Goal: Task Accomplishment & Management: Use online tool/utility

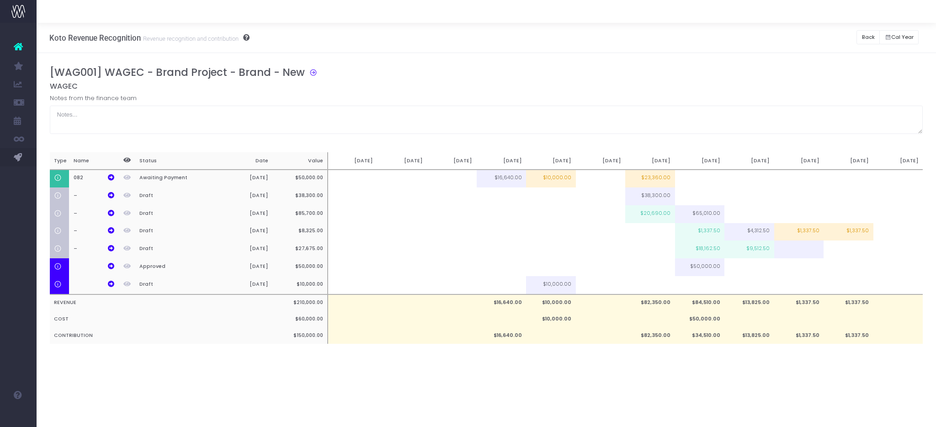
scroll to position [0, 7]
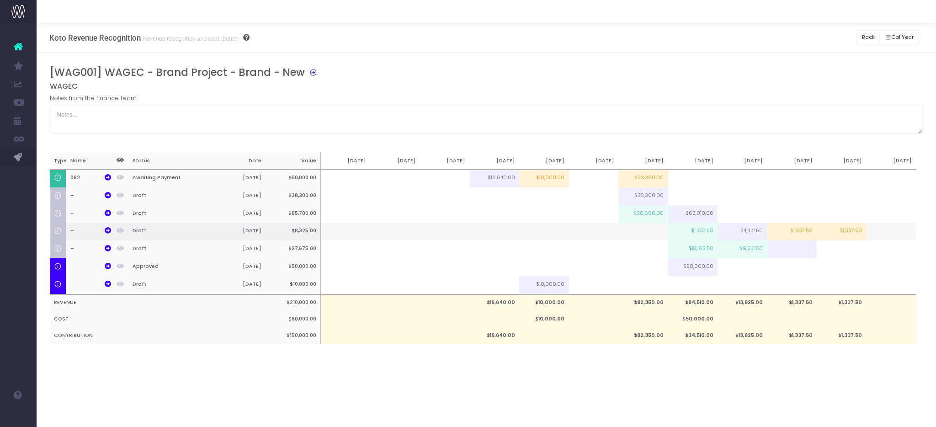
click at [856, 229] on td "$1,337.50" at bounding box center [842, 232] width 50 height 18
type input "$1,337.50"
click at [856, 229] on input "$1,337.50" at bounding box center [842, 233] width 50 height 18
click at [878, 233] on td at bounding box center [891, 232] width 50 height 18
click at [855, 234] on td "$1,337.50" at bounding box center [842, 232] width 50 height 18
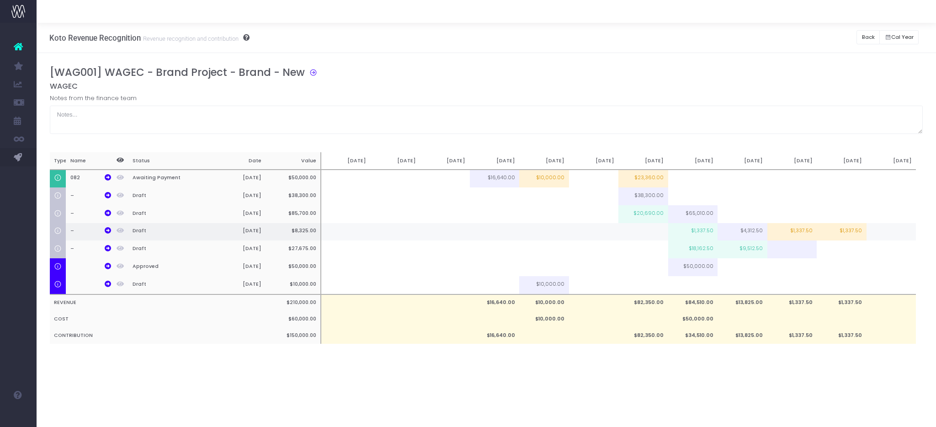
type input "$1,337.50"
click at [0, 0] on input "$1,337.50" at bounding box center [0, 0] width 0 height 0
click at [881, 234] on td at bounding box center [891, 232] width 50 height 18
click at [811, 235] on td "$1,337.50" at bounding box center [792, 232] width 50 height 18
type input "$1,337.50"
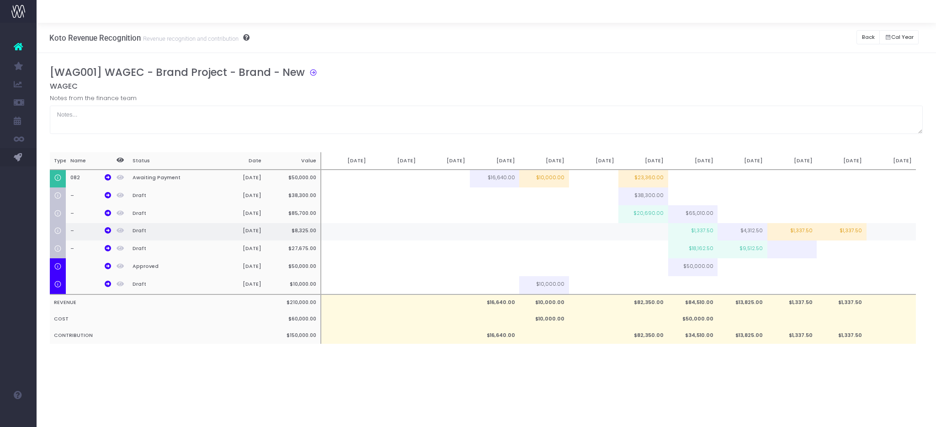
click at [0, 0] on input "$1,337.50" at bounding box center [0, 0] width 0 height 0
click at [884, 232] on td at bounding box center [891, 232] width 50 height 18
click at [884, 232] on input at bounding box center [891, 233] width 50 height 18
type input "1337.5"
click at [875, 252] on td at bounding box center [891, 249] width 50 height 18
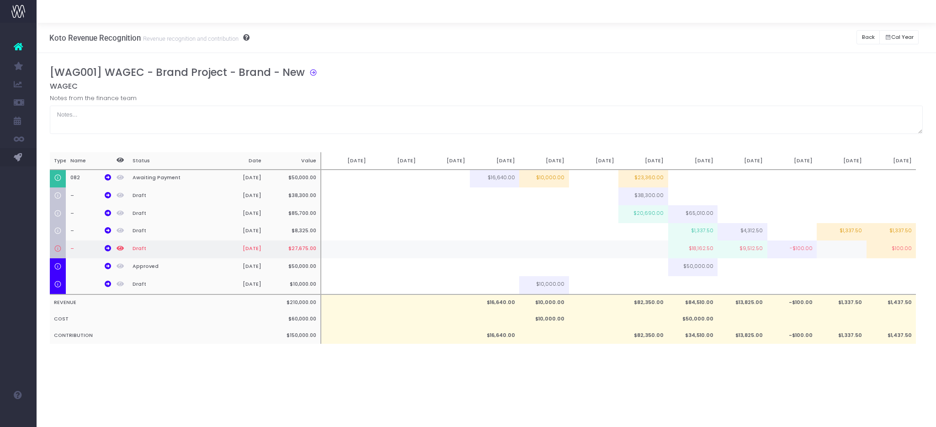
click at [875, 252] on td "$100.00" at bounding box center [891, 249] width 50 height 18
type input "$100.00"
click at [0, 0] on input "$100.00" at bounding box center [0, 0] width 0 height 0
click at [875, 252] on input "$100.00" at bounding box center [891, 251] width 50 height 18
click at [789, 388] on div "Koto Revenue Recognition Revenue recognition and contribution Back Hide history…" at bounding box center [486, 225] width 899 height 404
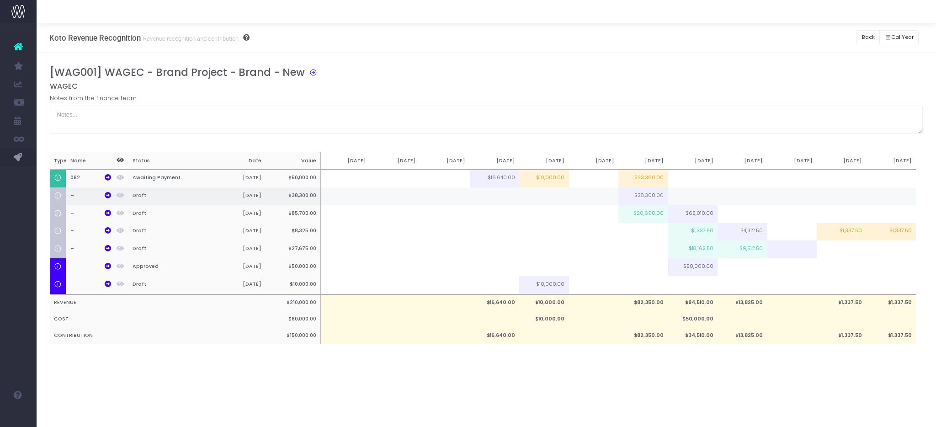
click at [662, 198] on td "$38,300.00" at bounding box center [643, 196] width 50 height 18
click at [653, 215] on td "$20,690.00" at bounding box center [643, 214] width 50 height 18
type input "$20,690.00"
click at [653, 215] on input "$20,690.00" at bounding box center [643, 215] width 50 height 18
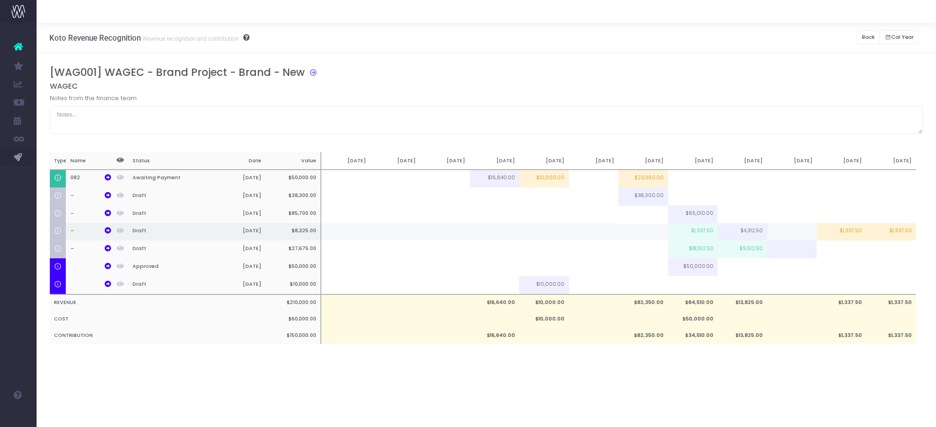
click at [649, 241] on td at bounding box center [643, 232] width 50 height 18
click at [646, 271] on td at bounding box center [643, 267] width 50 height 18
click at [704, 276] on td "$50,000.00" at bounding box center [693, 267] width 50 height 18
click at [755, 213] on td at bounding box center [743, 214] width 50 height 18
type input "50%"
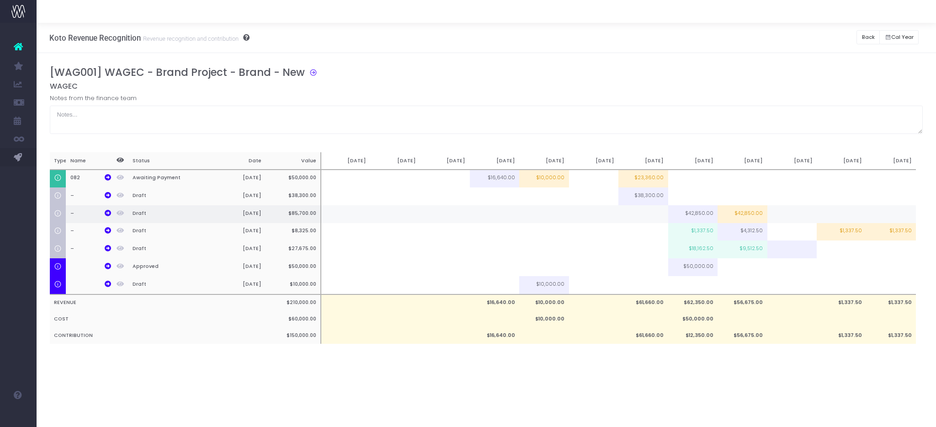
click at [776, 215] on td at bounding box center [792, 214] width 50 height 18
click at [784, 238] on td at bounding box center [792, 232] width 50 height 18
click at [738, 272] on td at bounding box center [743, 267] width 50 height 18
type input "q"
type input "10000"
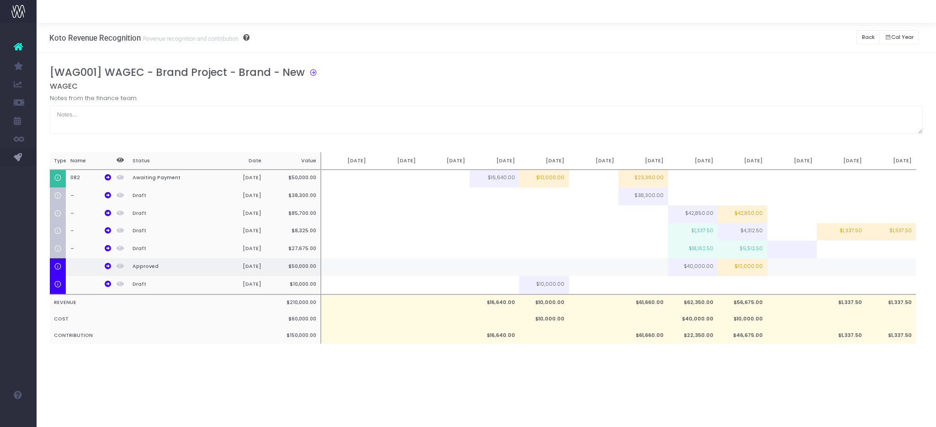
click at [785, 274] on td at bounding box center [792, 267] width 50 height 18
type input "10000"
click at [817, 275] on td at bounding box center [842, 267] width 50 height 18
click at [837, 274] on input at bounding box center [842, 269] width 50 height 18
type input "10000"
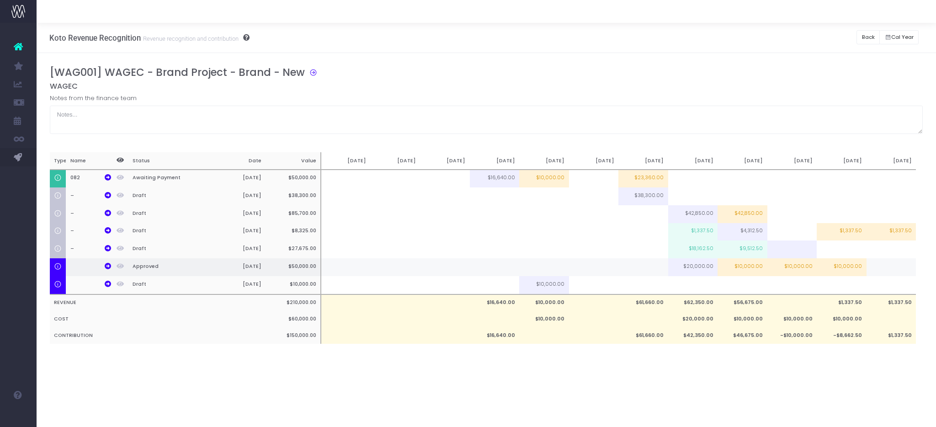
click at [877, 274] on td at bounding box center [891, 267] width 50 height 18
type input "10000"
click at [763, 400] on div "Koto Revenue Recognition Revenue recognition and contribution Back Hide history…" at bounding box center [486, 225] width 899 height 404
click at [808, 251] on td at bounding box center [792, 249] width 50 height 18
click at [807, 251] on td at bounding box center [792, 249] width 50 height 18
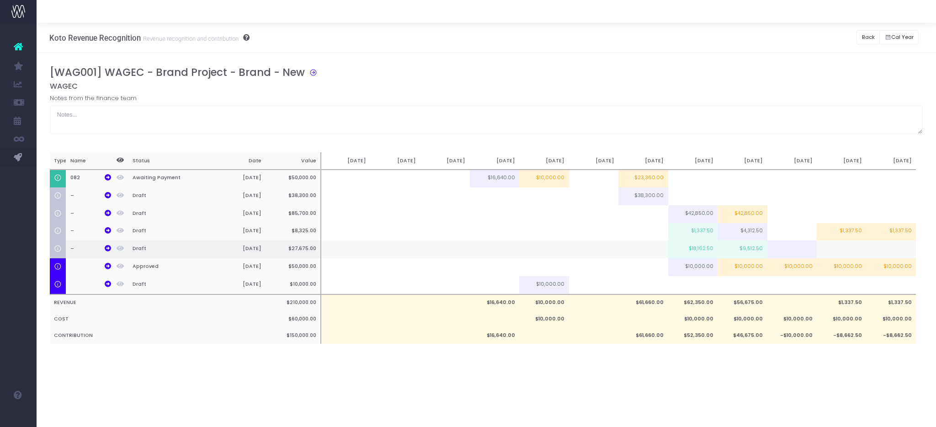
click at [807, 251] on td at bounding box center [792, 249] width 50 height 18
click at [788, 251] on td at bounding box center [792, 249] width 50 height 18
click at [821, 251] on td at bounding box center [842, 249] width 50 height 18
click at [821, 251] on input at bounding box center [842, 251] width 50 height 18
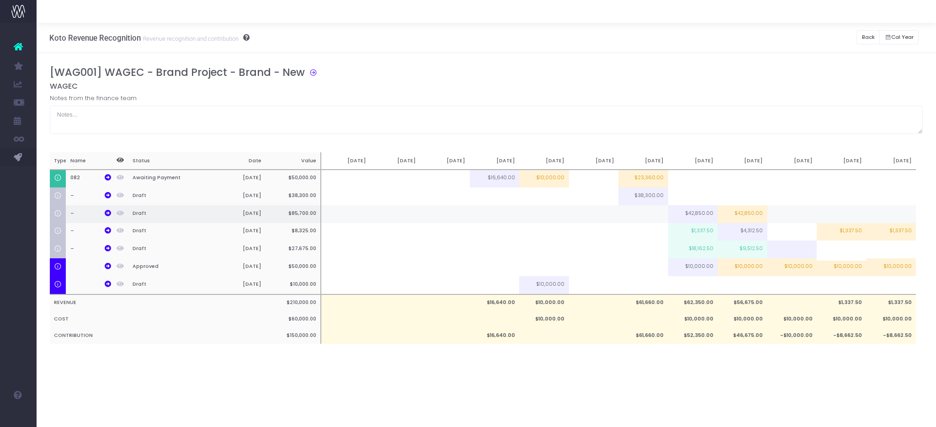
click at [780, 215] on td at bounding box center [792, 214] width 50 height 18
click at [780, 215] on input at bounding box center [792, 215] width 50 height 18
type input "10000"
click at [830, 216] on td at bounding box center [842, 214] width 50 height 18
click at [0, 0] on input at bounding box center [0, 0] width 0 height 0
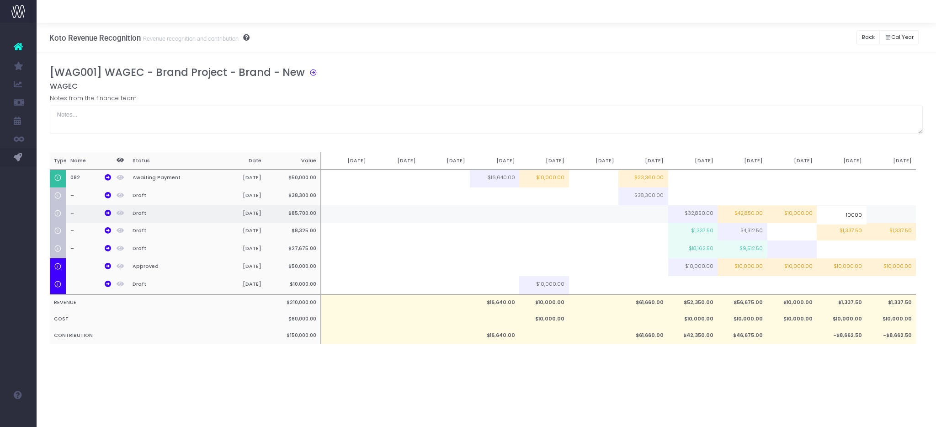
type input "10000"
click at [888, 215] on td at bounding box center [891, 214] width 50 height 18
click at [888, 215] on input at bounding box center [891, 215] width 50 height 18
click at [752, 214] on td "$42,850.00" at bounding box center [743, 214] width 50 height 18
click at [0, 0] on input "$42,850.00" at bounding box center [0, 0] width 0 height 0
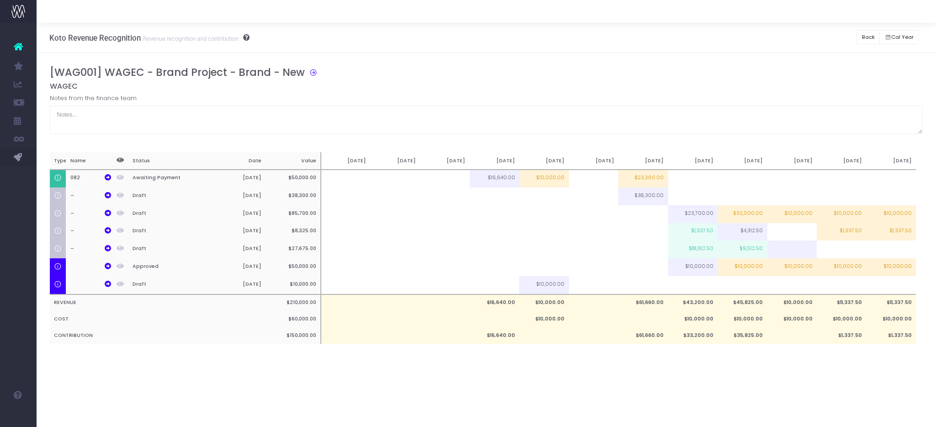
click at [722, 385] on div "Koto Revenue Recognition Revenue recognition and contribution Back Hide history…" at bounding box center [486, 225] width 899 height 404
click at [785, 220] on td "$10,000.00" at bounding box center [792, 214] width 50 height 18
click at [785, 220] on input "$10,000.00" at bounding box center [792, 215] width 50 height 18
click at [891, 218] on td "$10,000.00" at bounding box center [891, 214] width 50 height 18
click at [891, 218] on input "$10,000.00" at bounding box center [891, 215] width 50 height 18
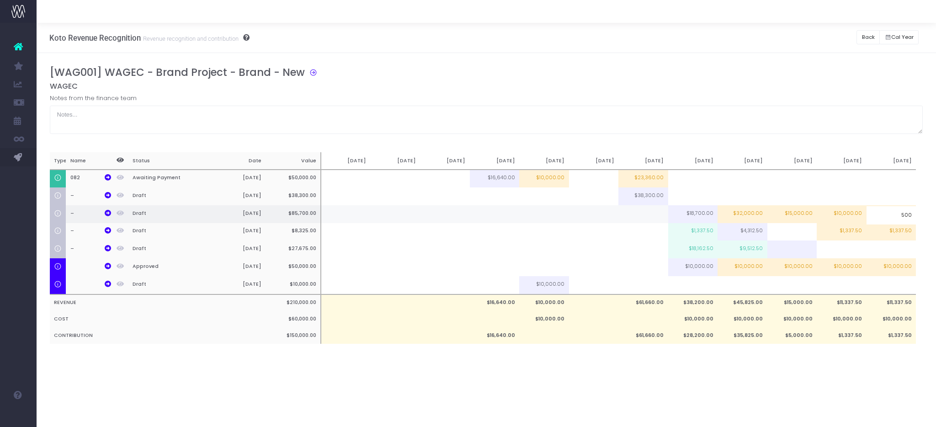
type input "5000"
click at [813, 381] on div "Koto Revenue Recognition Revenue recognition and contribution Back Hide history…" at bounding box center [486, 225] width 899 height 404
click at [688, 194] on td at bounding box center [693, 196] width 50 height 18
click at [0, 0] on input at bounding box center [0, 0] width 0 height 0
type input "10000"
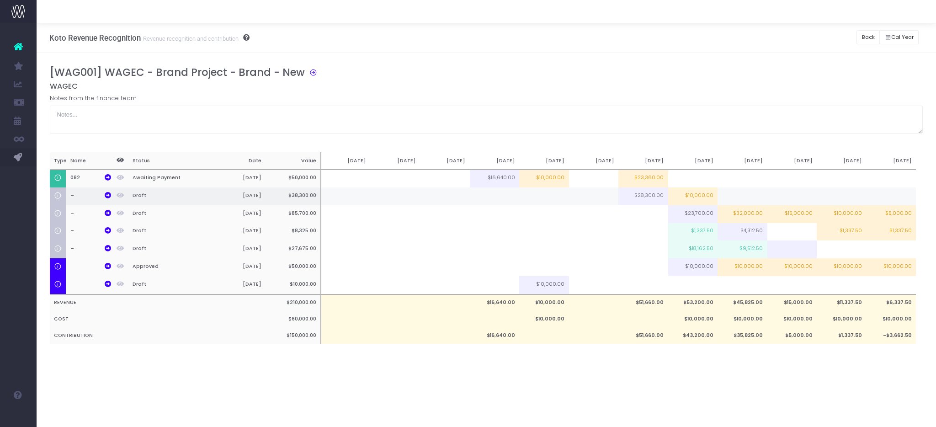
click at [778, 194] on td at bounding box center [792, 196] width 50 height 18
click at [0, 0] on input at bounding box center [0, 0] width 0 height 0
type input "10000"
click at [830, 193] on td at bounding box center [842, 196] width 50 height 18
click at [830, 193] on input at bounding box center [842, 197] width 50 height 18
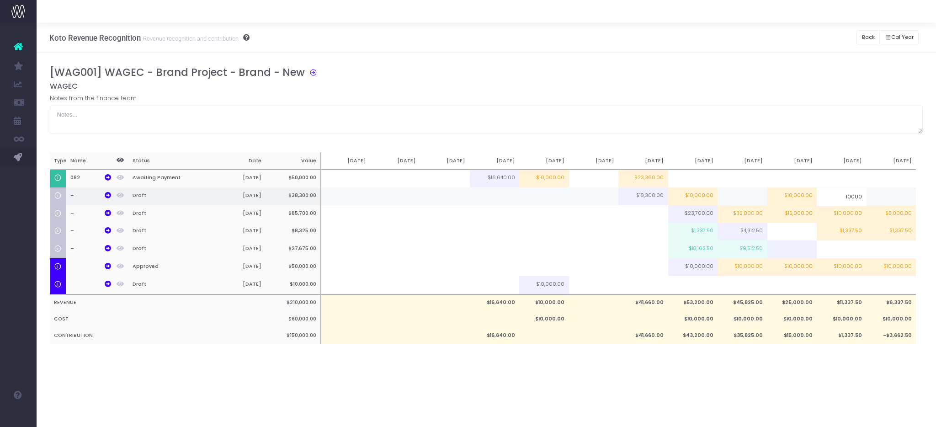
type input "10000"
click at [887, 196] on td at bounding box center [891, 196] width 50 height 18
click at [0, 0] on input at bounding box center [0, 0] width 0 height 0
click at [889, 177] on td at bounding box center [891, 179] width 50 height 18
click at [889, 177] on input at bounding box center [891, 179] width 50 height 19
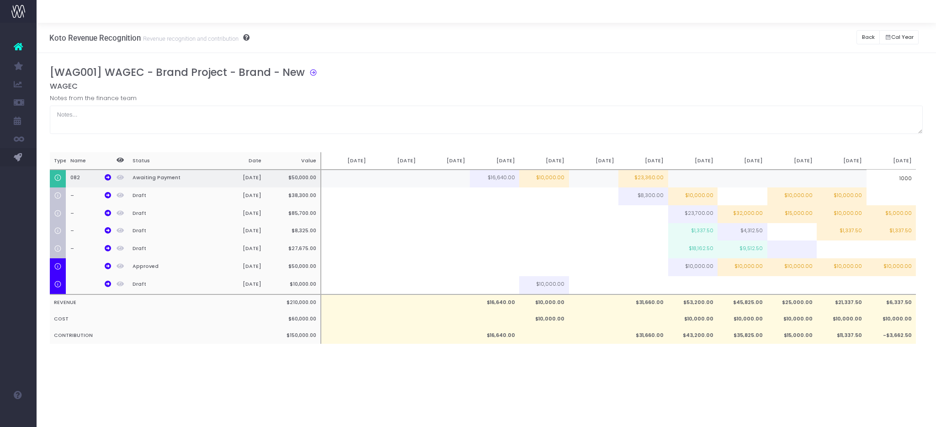
type input "10000"
click at [811, 371] on div "[WAG001] WAGEC - Brand Project - Brand - New WAGEC Notes from the finance team …" at bounding box center [486, 214] width 899 height 322
click at [865, 39] on button "Back" at bounding box center [867, 37] width 23 height 14
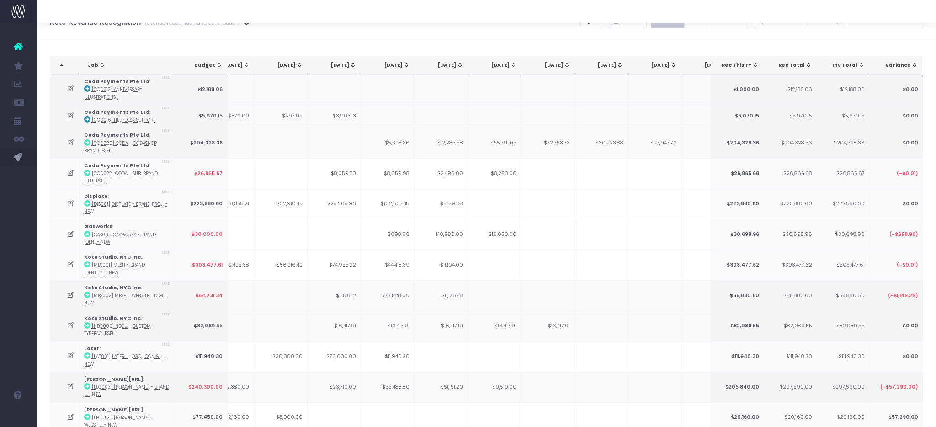
scroll to position [0, 0]
